Goal: Task Accomplishment & Management: Complete application form

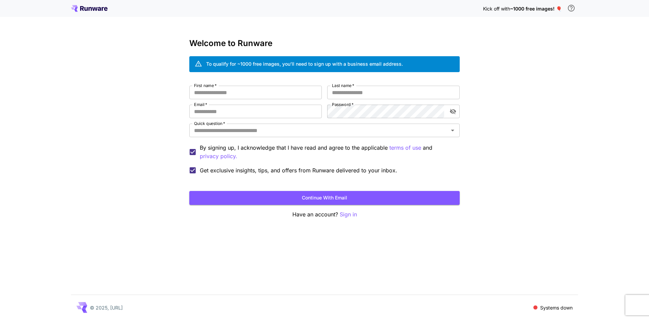
drag, startPoint x: 86, startPoint y: 10, endPoint x: 89, endPoint y: 11, distance: 3.4
click at [86, 10] on icon at bounding box center [86, 9] width 3 height 4
